Goal: Use online tool/utility: Utilize a website feature to perform a specific function

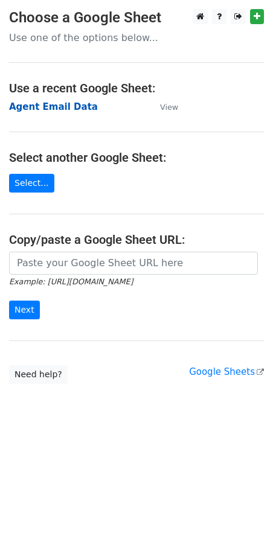
click at [17, 105] on strong "Agent Email Data" at bounding box center [53, 106] width 89 height 11
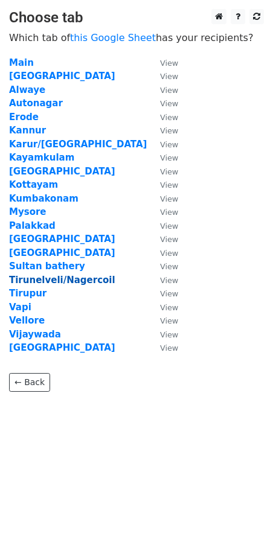
click at [24, 283] on strong "Tirunelveli/Nagercoil" at bounding box center [62, 280] width 106 height 11
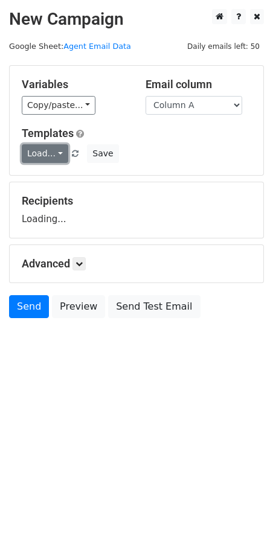
click at [37, 159] on link "Load..." at bounding box center [45, 153] width 47 height 19
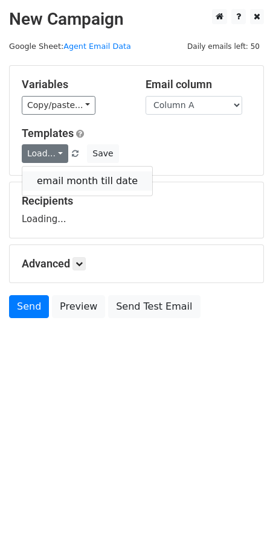
click at [53, 181] on link "email month till date" at bounding box center [87, 181] width 130 height 19
